Goal: Transaction & Acquisition: Purchase product/service

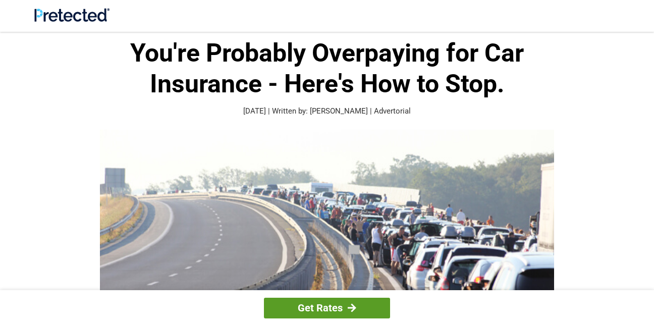
click at [326, 307] on link "Get Rates" at bounding box center [327, 308] width 126 height 21
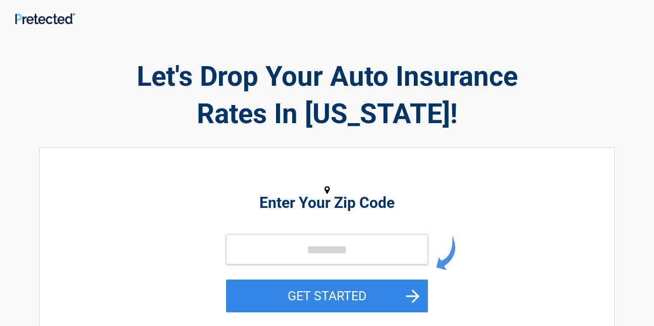
click at [326, 307] on button "GET STARTED" at bounding box center [327, 296] width 202 height 33
click at [267, 247] on input "tel" at bounding box center [327, 249] width 202 height 30
click at [278, 249] on input "tel" at bounding box center [327, 249] width 202 height 30
type input "*****"
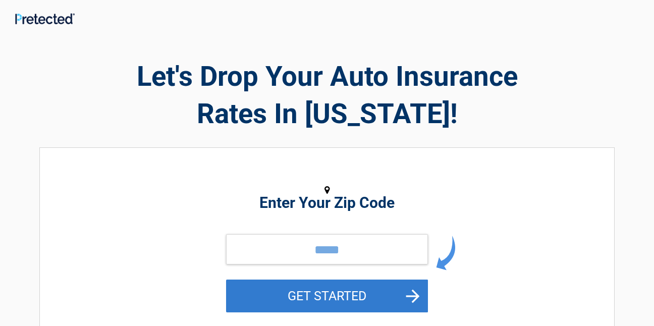
click at [293, 294] on button "GET STARTED" at bounding box center [327, 296] width 202 height 33
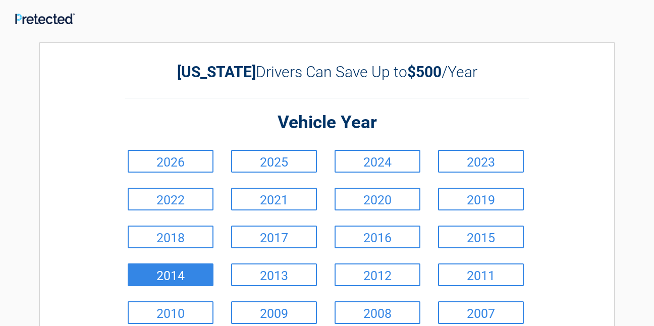
click at [156, 278] on link "2014" at bounding box center [171, 275] width 86 height 23
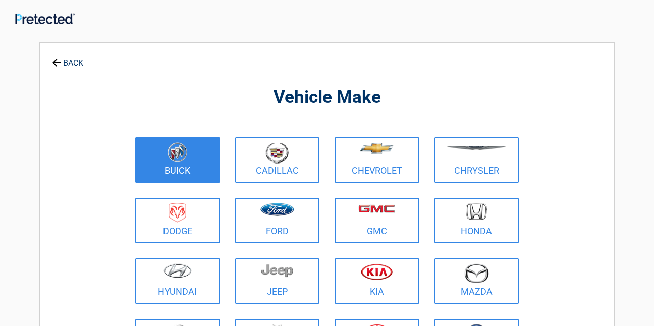
click at [174, 151] on img at bounding box center [178, 152] width 20 height 20
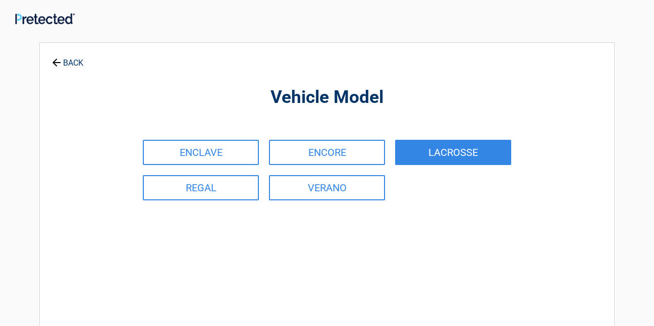
click at [428, 148] on link "LACROSSE" at bounding box center [453, 152] width 116 height 25
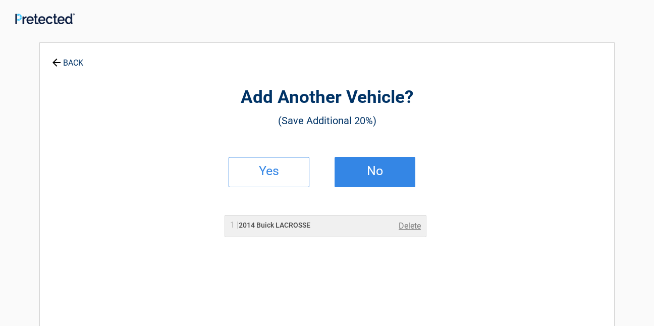
click at [376, 170] on h2 "No" at bounding box center [375, 171] width 60 height 7
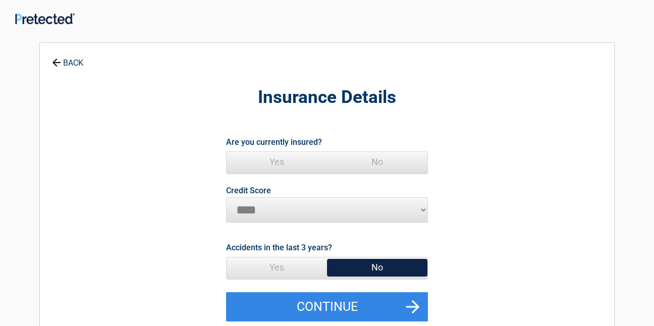
click at [276, 162] on span "Yes" at bounding box center [277, 162] width 100 height 20
